Goal: Information Seeking & Learning: Learn about a topic

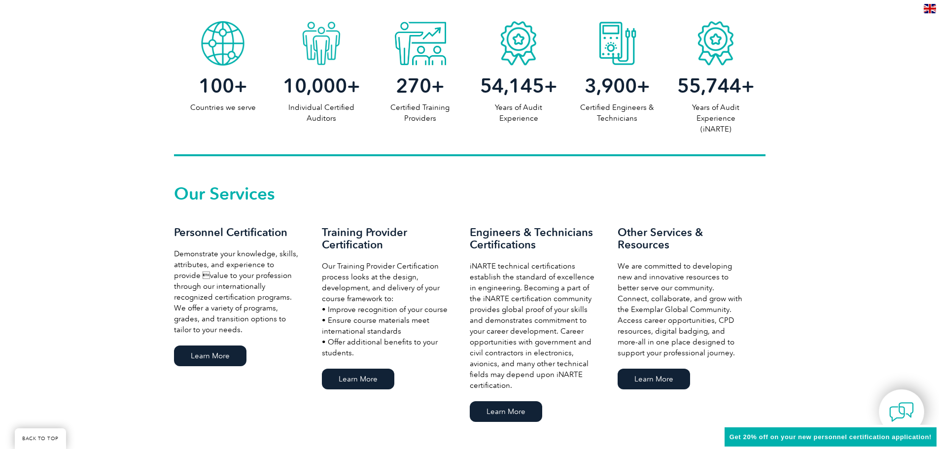
scroll to position [531, 0]
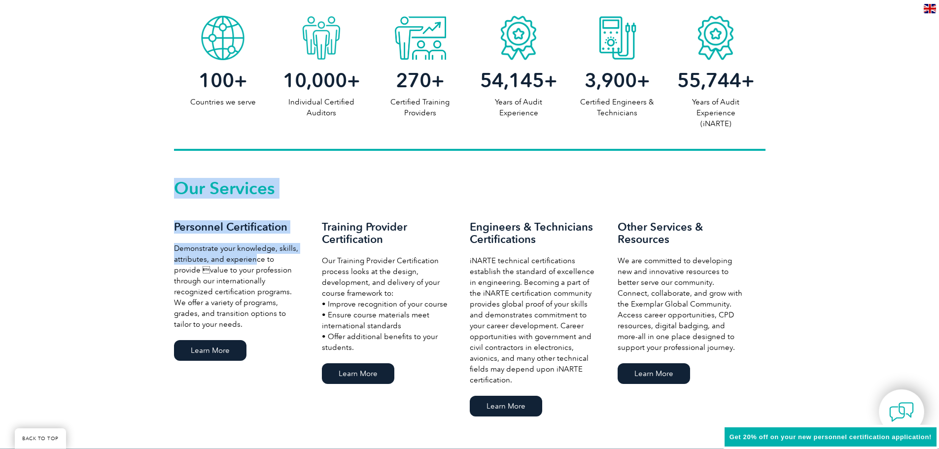
drag, startPoint x: 169, startPoint y: 248, endPoint x: 259, endPoint y: 272, distance: 92.8
click at [254, 264] on div "Our Services Personnel Certification Demonstrate your knowledge, skills, attrib…" at bounding box center [469, 300] width 939 height 298
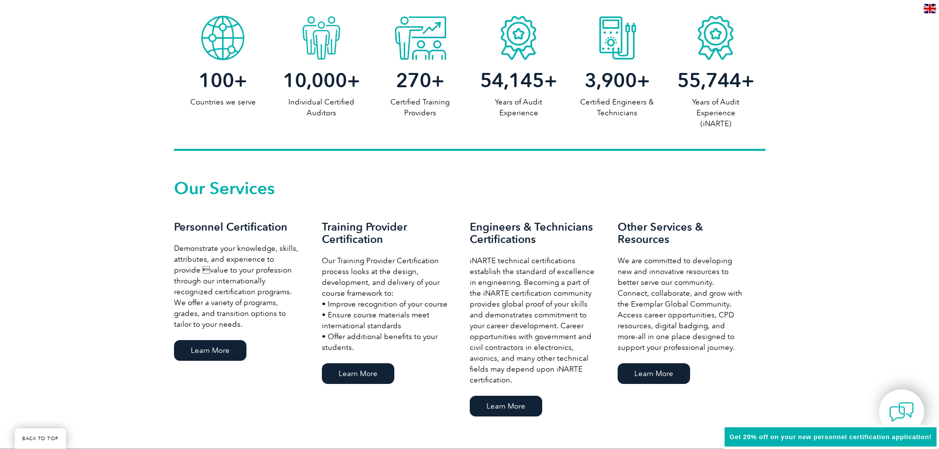
click at [263, 284] on p "Demonstrate your knowledge, skills, attributes, and experience to provide valu…" at bounding box center [238, 286] width 128 height 87
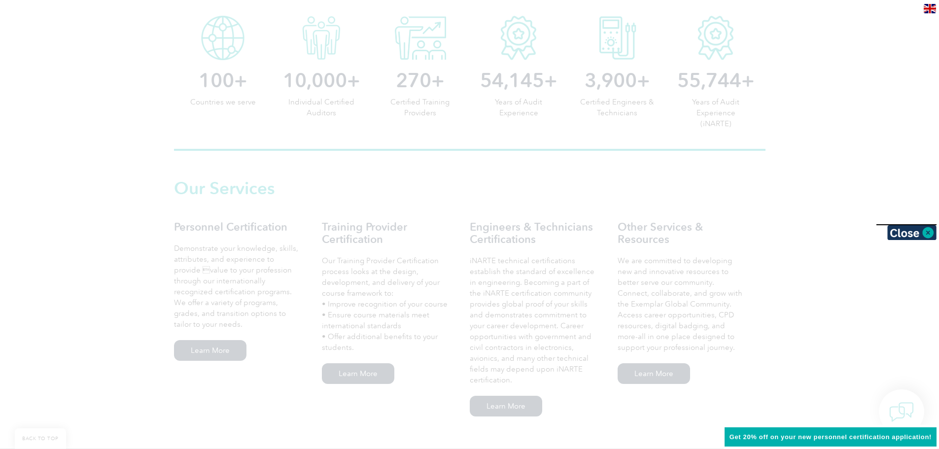
drag, startPoint x: 207, startPoint y: 255, endPoint x: 199, endPoint y: 251, distance: 8.6
click at [199, 251] on div at bounding box center [469, 224] width 939 height 449
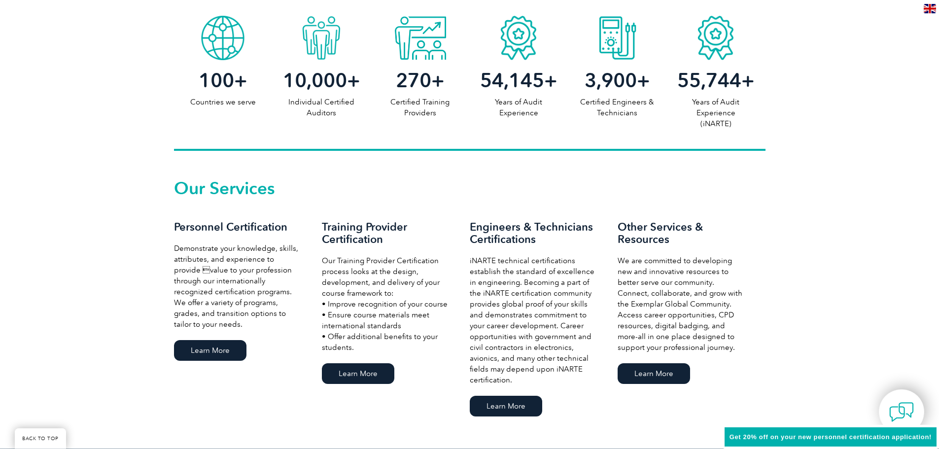
click at [258, 264] on p "Demonstrate your knowledge, skills, attributes, and experience to provide valu…" at bounding box center [238, 286] width 128 height 87
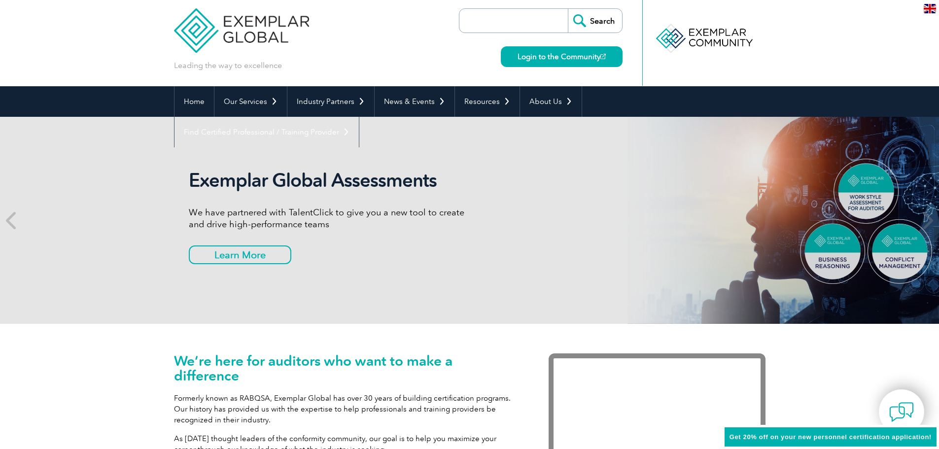
scroll to position [0, 0]
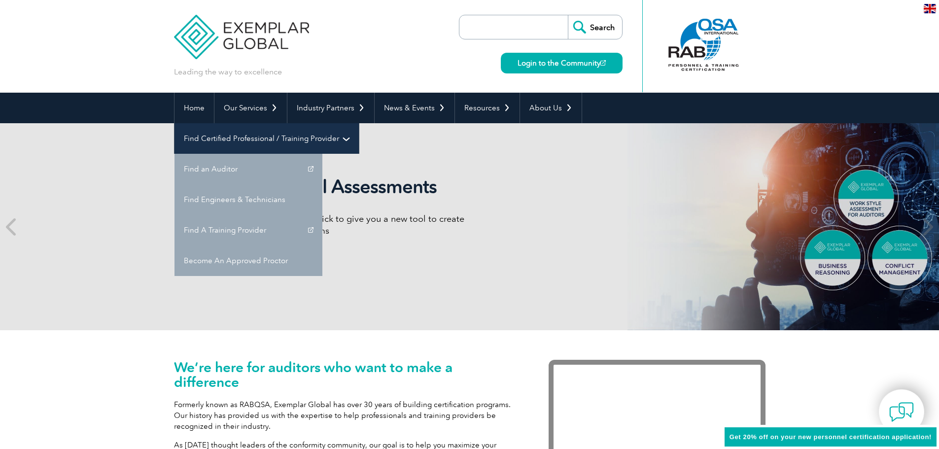
drag, startPoint x: 671, startPoint y: 105, endPoint x: 659, endPoint y: 121, distance: 20.2
click at [359, 123] on link "Find Certified Professional / Training Provider" at bounding box center [267, 138] width 184 height 31
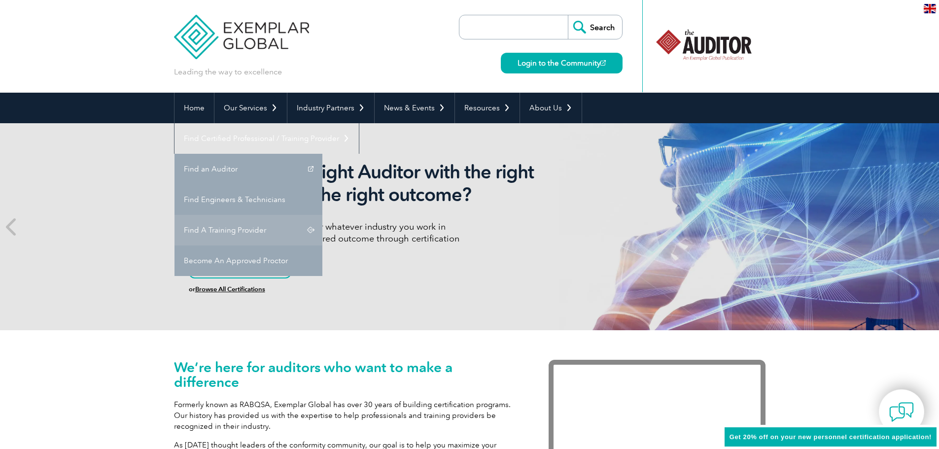
click at [322, 215] on link "Find A Training Provider" at bounding box center [249, 230] width 148 height 31
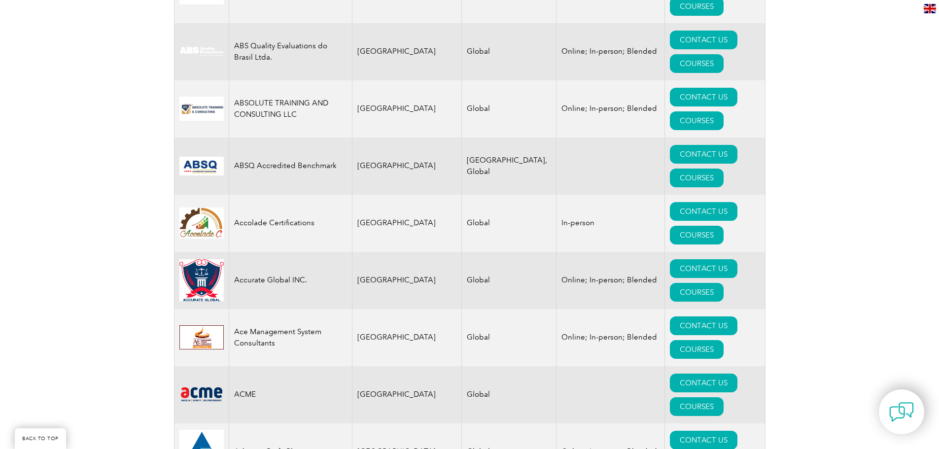
scroll to position [296, 0]
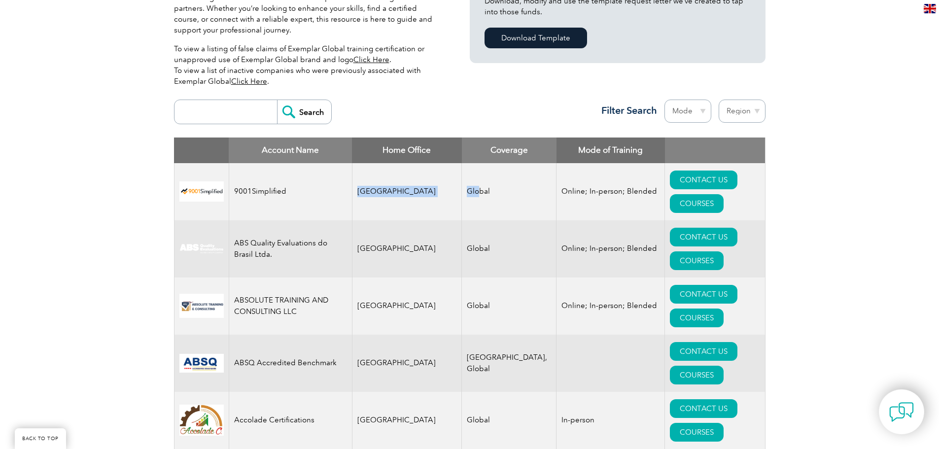
drag, startPoint x: 355, startPoint y: 181, endPoint x: 456, endPoint y: 180, distance: 100.6
click at [456, 180] on tr "9001Simplified [GEOGRAPHIC_DATA] Global Online; In-person; Blended CONTACT US C…" at bounding box center [469, 191] width 591 height 57
click at [411, 186] on td "[GEOGRAPHIC_DATA]" at bounding box center [407, 191] width 110 height 57
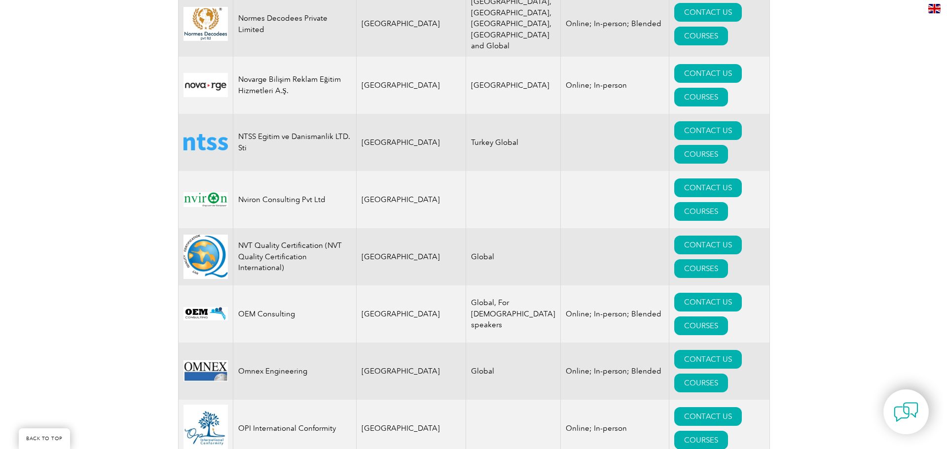
scroll to position [11192, 0]
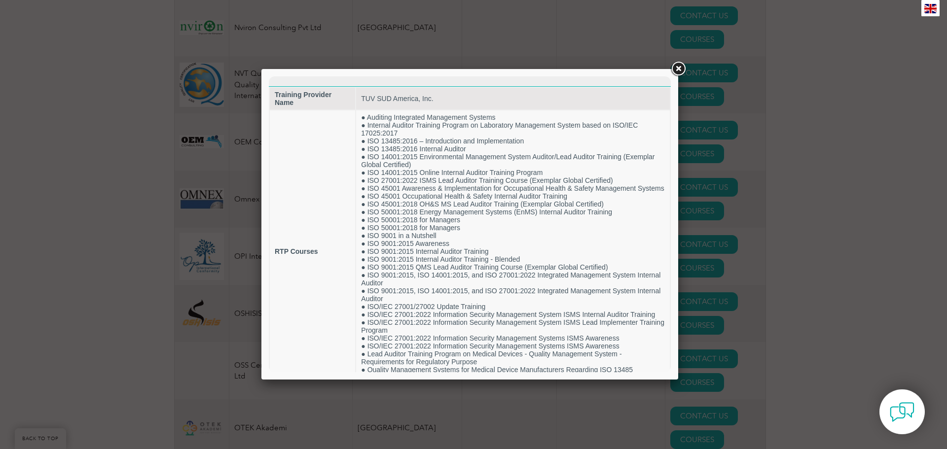
scroll to position [0, 0]
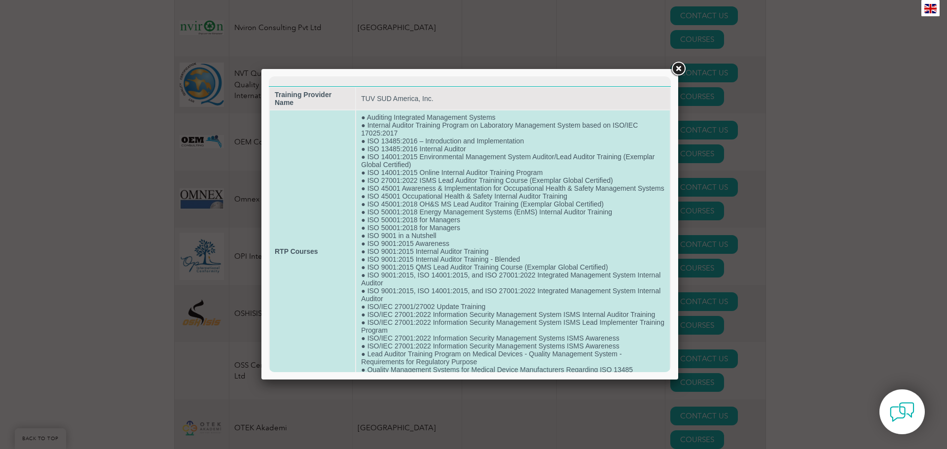
click at [399, 133] on td "● Auditing Integrated Management Systems ● Internal Auditor Training Program on…" at bounding box center [513, 251] width 314 height 282
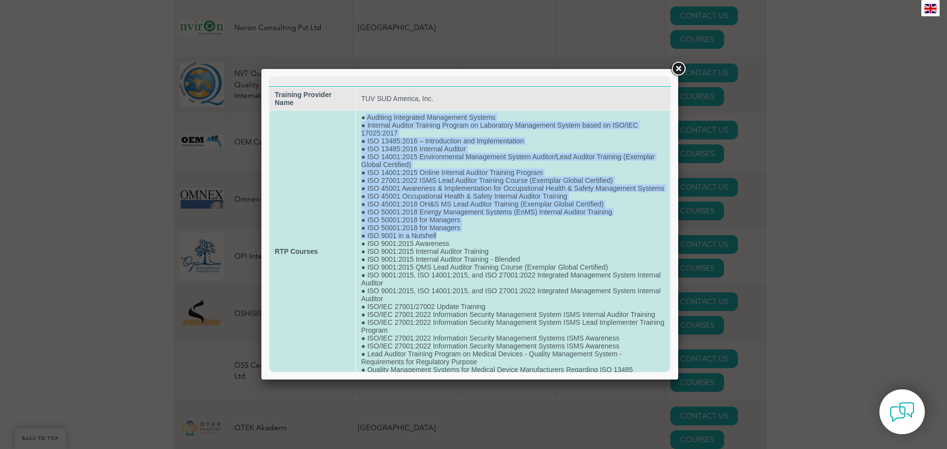
drag, startPoint x: 363, startPoint y: 115, endPoint x: 481, endPoint y: 223, distance: 159.5
click at [473, 240] on td "● Auditing Integrated Management Systems ● Internal Auditor Training Program on…" at bounding box center [513, 251] width 314 height 282
click at [470, 220] on td "● Auditing Integrated Management Systems ● Internal Auditor Training Program on…" at bounding box center [513, 251] width 314 height 282
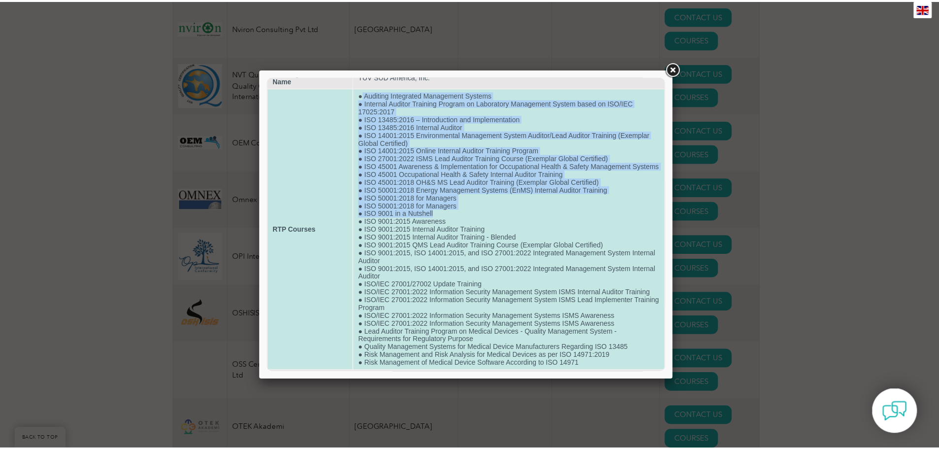
scroll to position [52, 0]
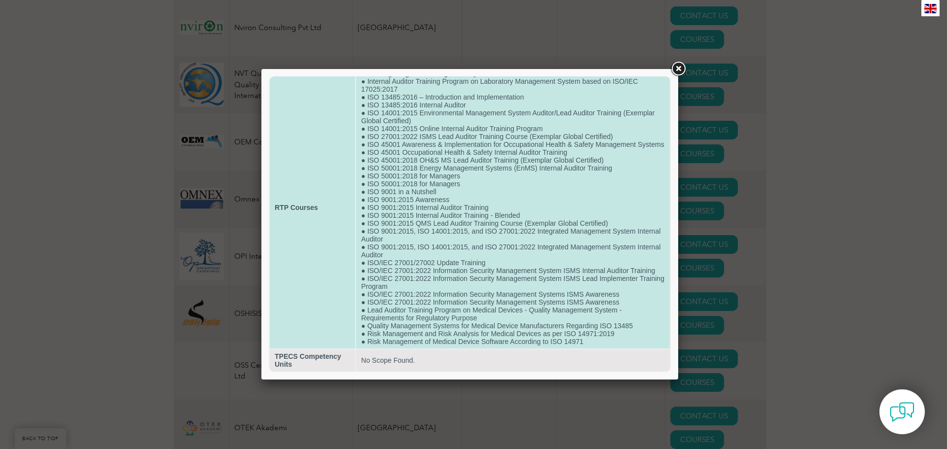
click at [385, 240] on td "● Auditing Integrated Management Systems ● Internal Auditor Training Program on…" at bounding box center [513, 208] width 314 height 282
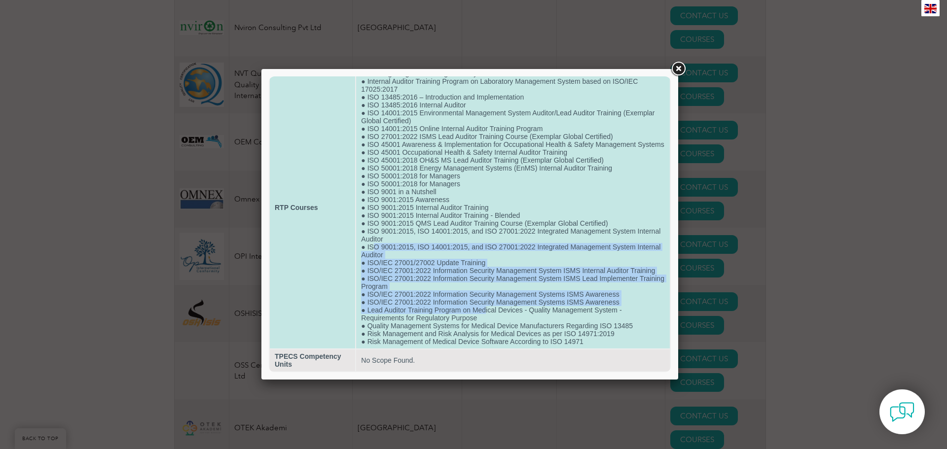
drag, startPoint x: 374, startPoint y: 246, endPoint x: 484, endPoint y: 314, distance: 128.6
click at [484, 314] on td "● Auditing Integrated Management Systems ● Internal Auditor Training Program on…" at bounding box center [513, 208] width 314 height 282
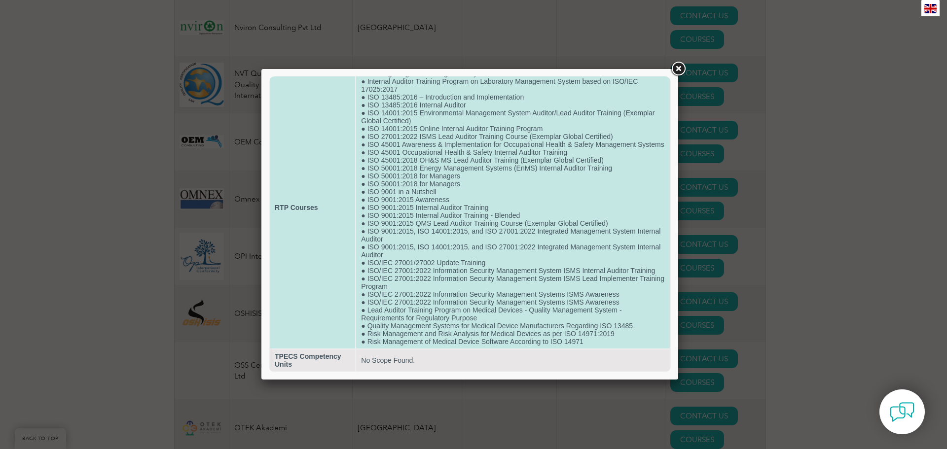
click at [418, 212] on td "● Auditing Integrated Management Systems ● Internal Auditor Training Program on…" at bounding box center [513, 208] width 314 height 282
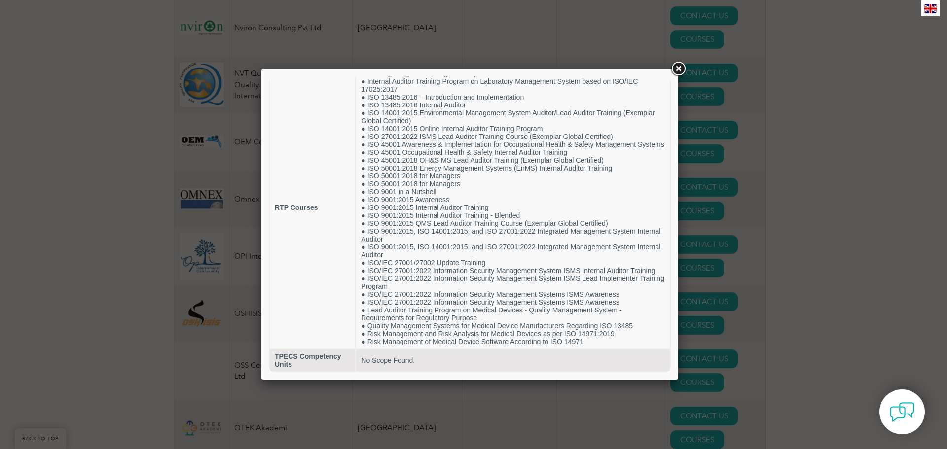
click at [678, 70] on link at bounding box center [678, 69] width 18 height 18
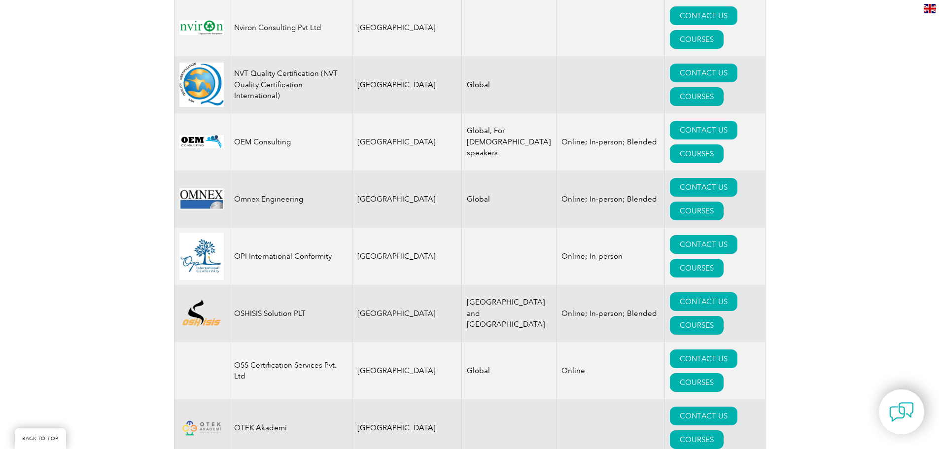
drag, startPoint x: 312, startPoint y: 192, endPoint x: 235, endPoint y: 195, distance: 77.0
copy td "TUV SUD America, Inc."
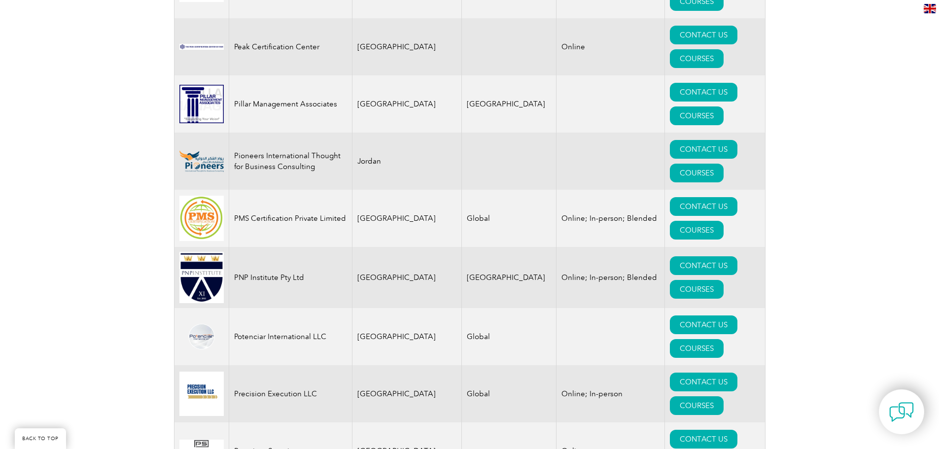
scroll to position [11732, 0]
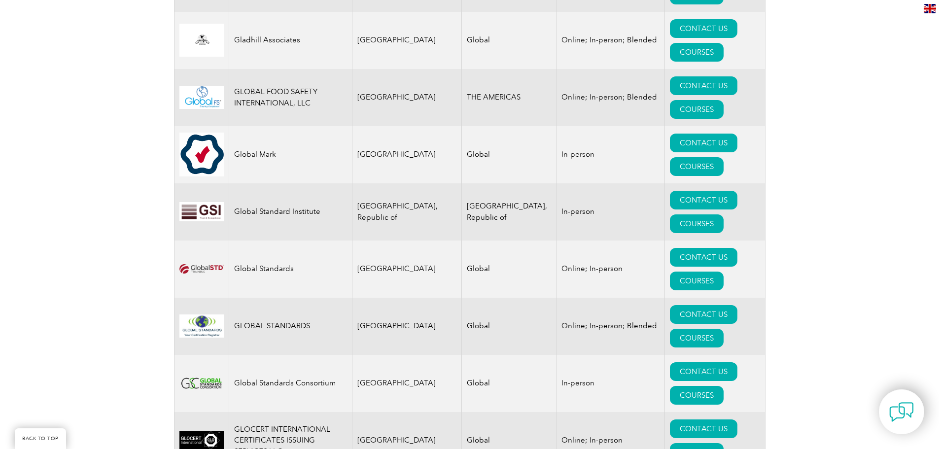
scroll to position [5963, 0]
